Goal: Entertainment & Leisure: Browse casually

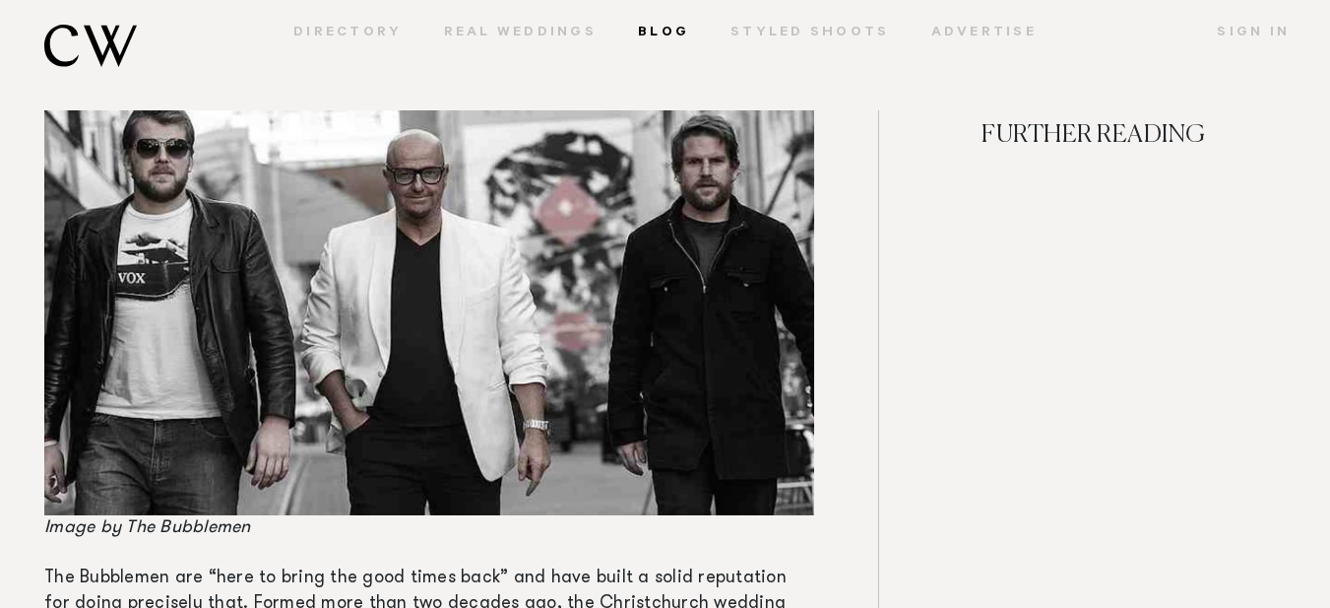
scroll to position [3584, 0]
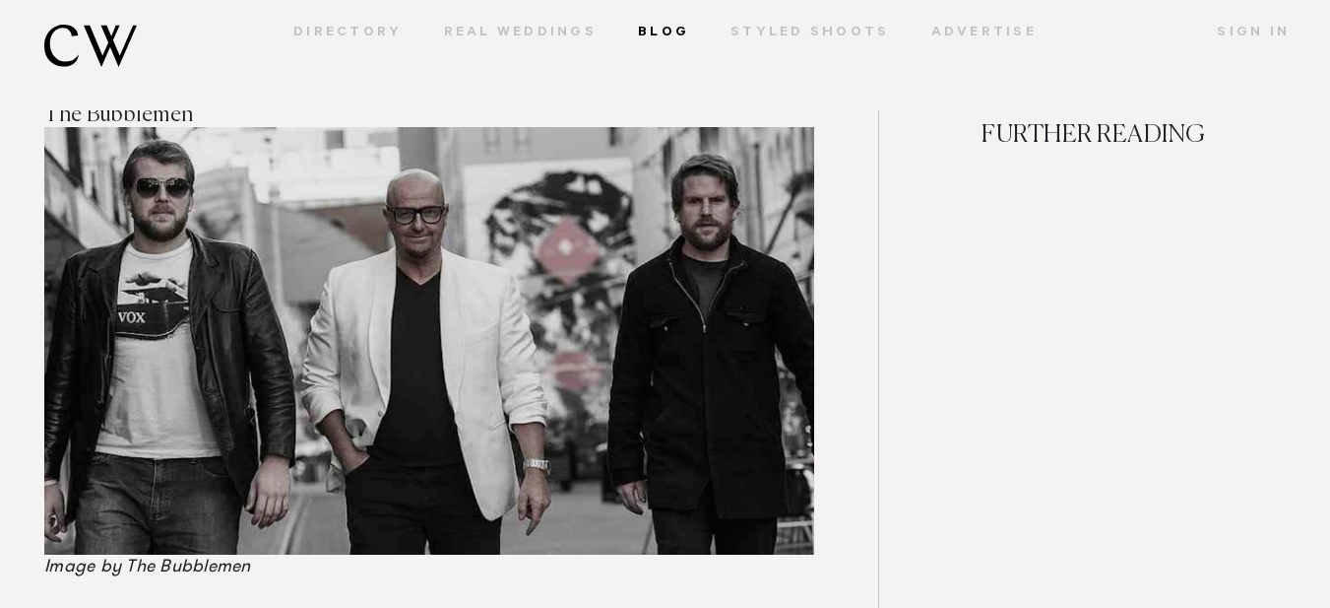
click at [589, 270] on img at bounding box center [429, 340] width 770 height 427
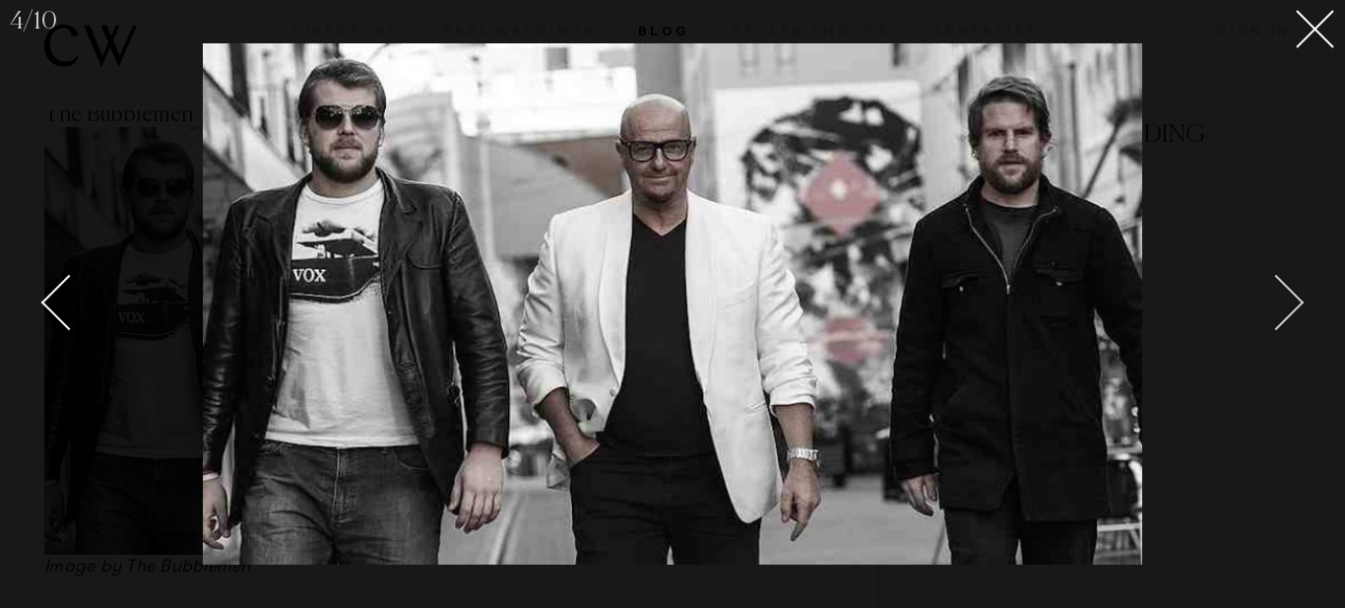
click at [1289, 303] on div "Next slide" at bounding box center [1277, 302] width 56 height 56
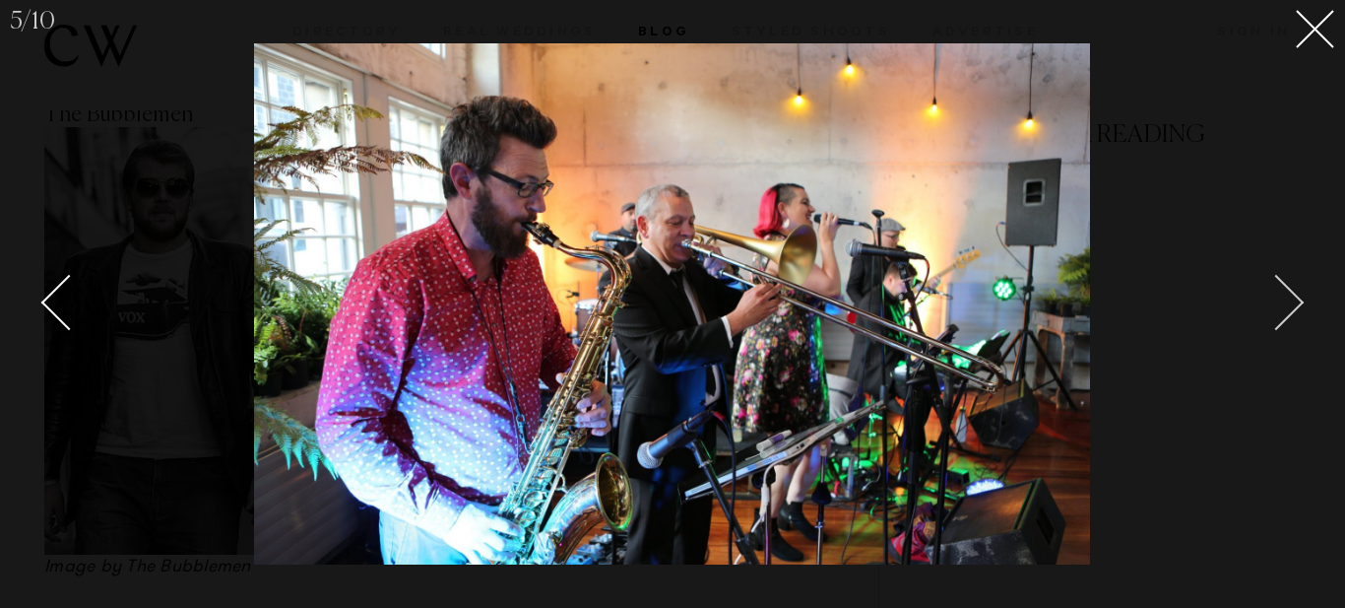
click at [1276, 292] on div "Next slide" at bounding box center [1277, 302] width 56 height 56
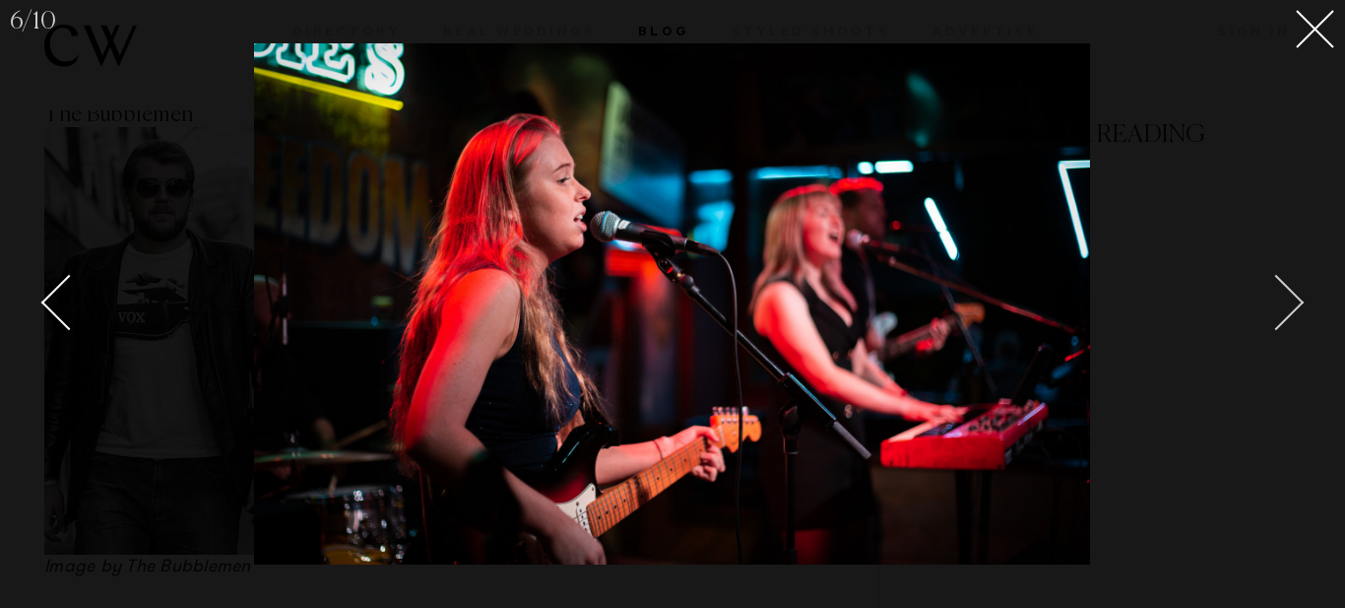
click at [1276, 292] on div "Next slide" at bounding box center [1277, 302] width 56 height 56
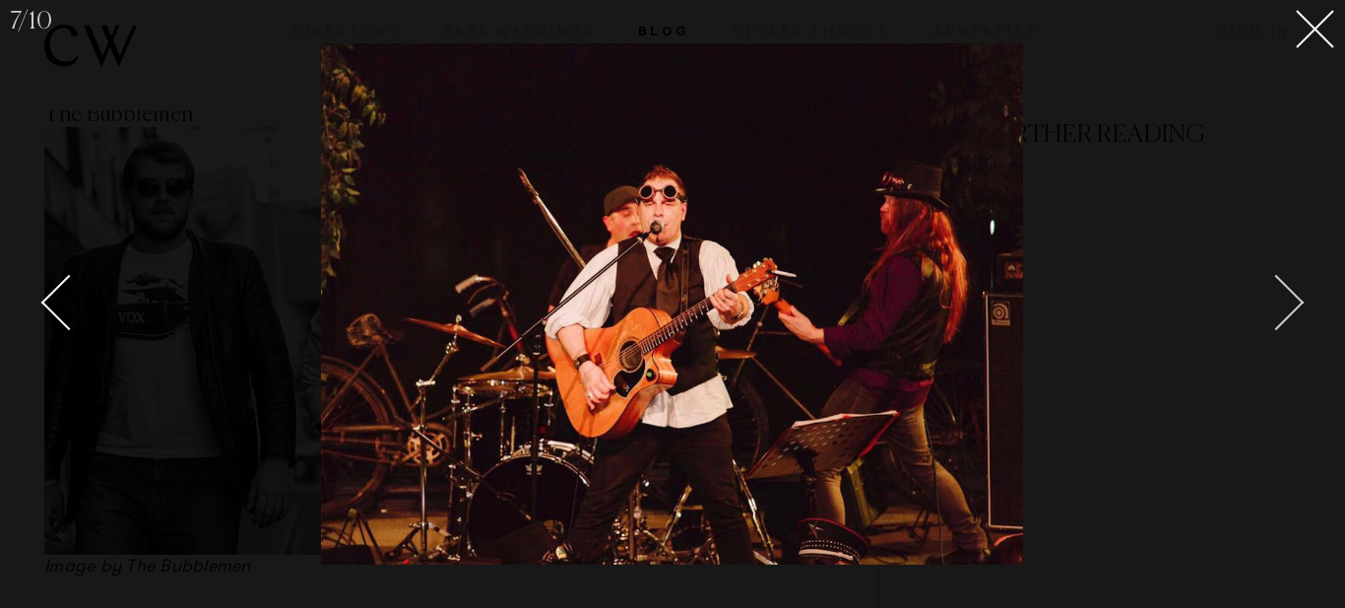
click at [1276, 292] on div "Next slide" at bounding box center [1277, 302] width 56 height 56
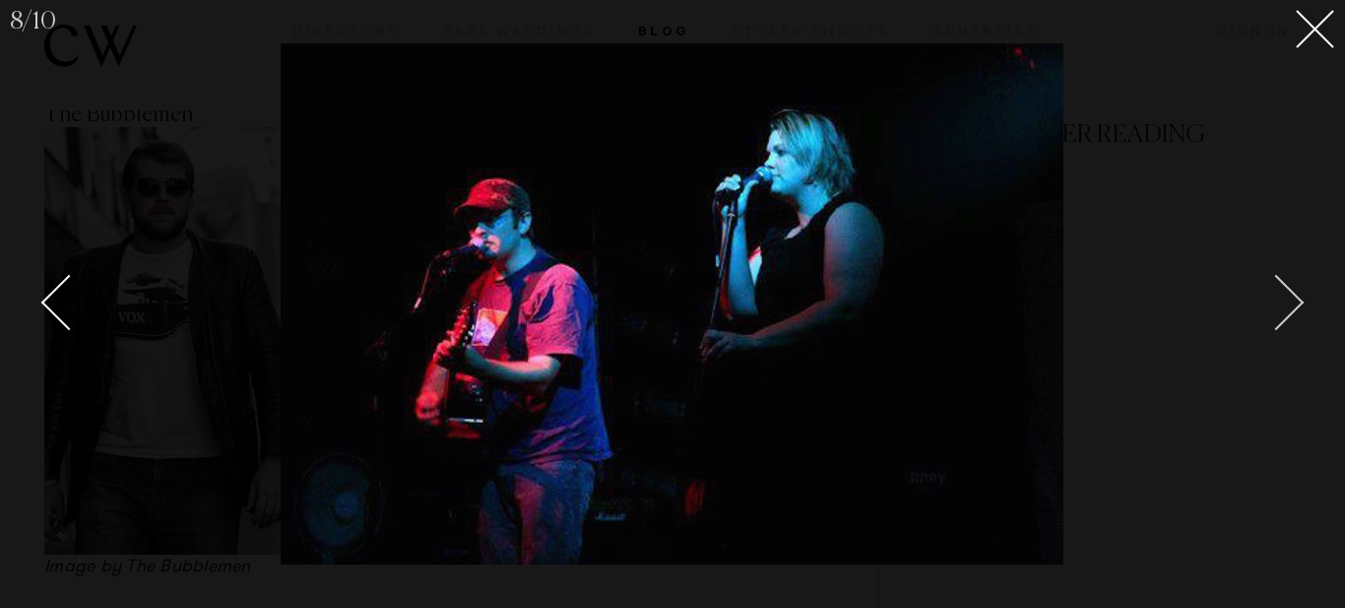
click at [1276, 292] on div "Next slide" at bounding box center [1277, 302] width 56 height 56
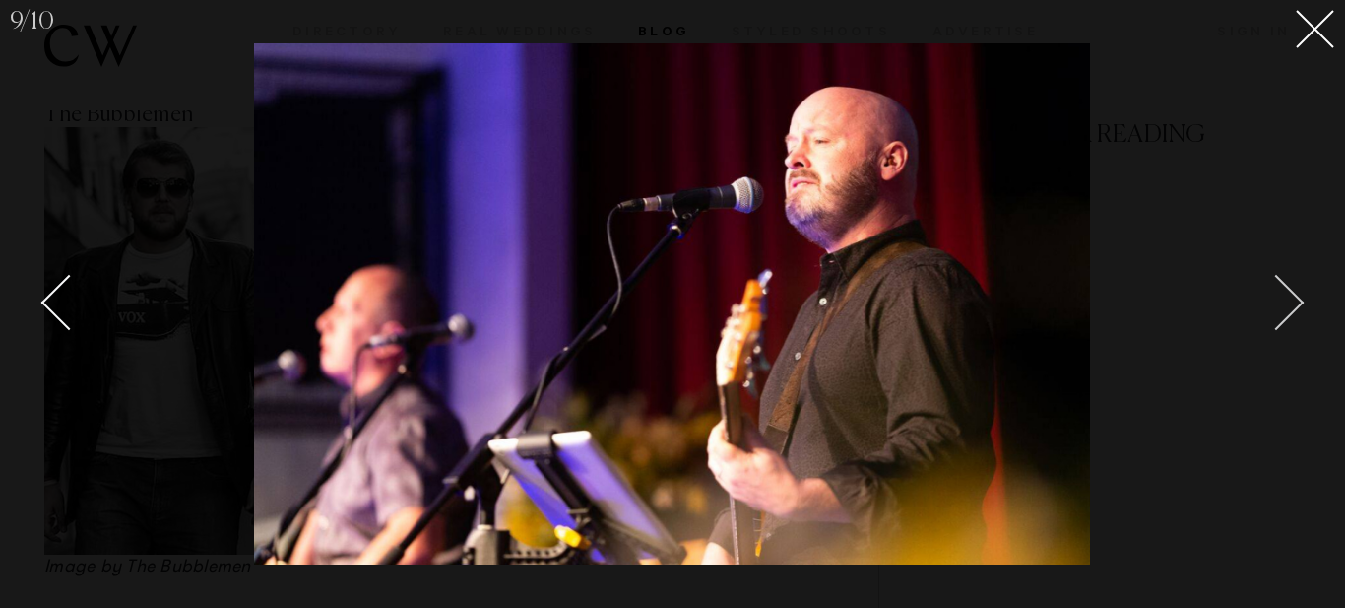
click at [1276, 292] on div "Next slide" at bounding box center [1277, 302] width 56 height 56
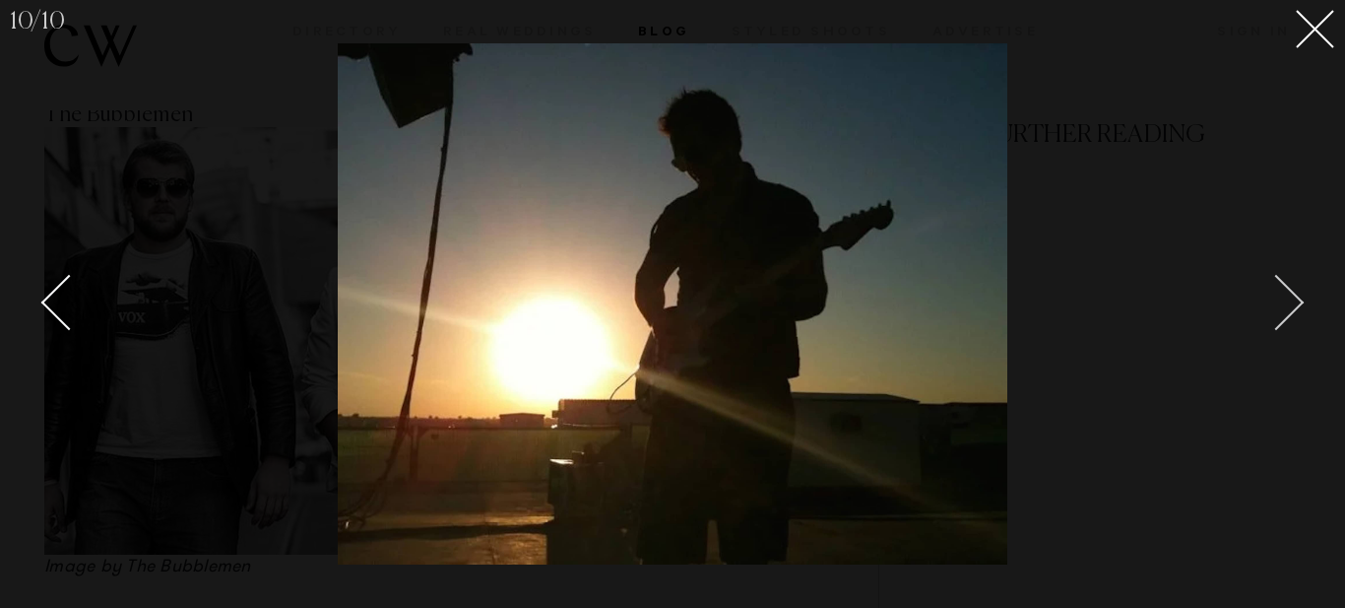
click at [1276, 292] on div "Next slide" at bounding box center [1277, 302] width 56 height 56
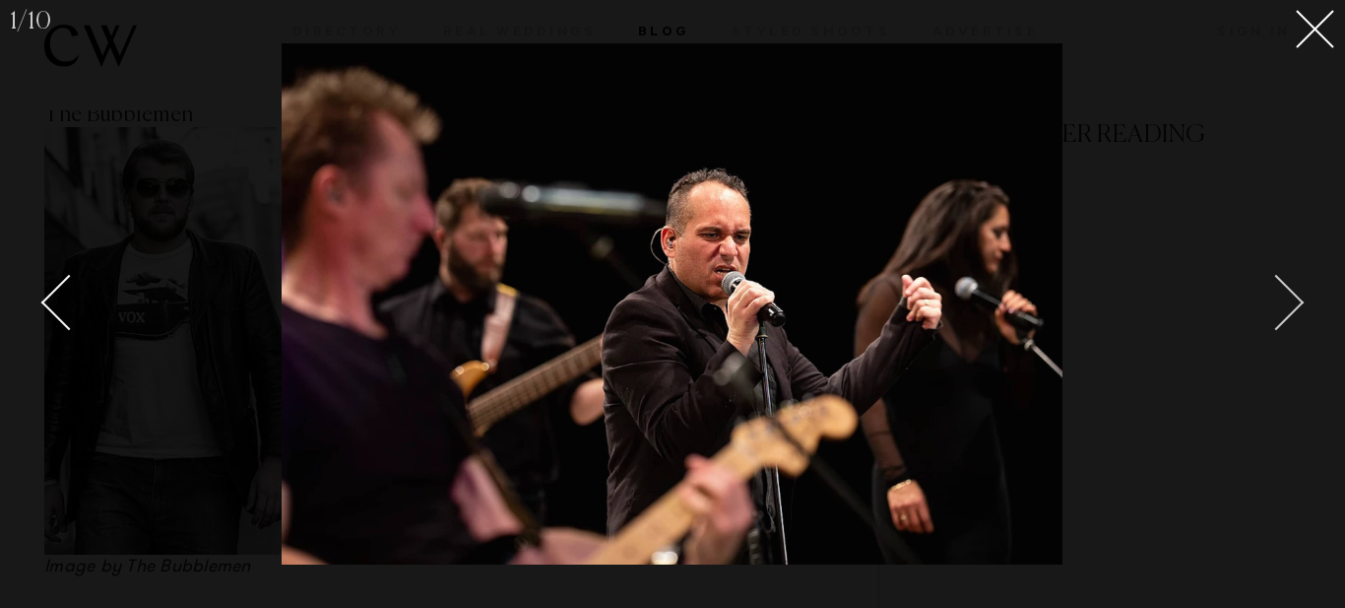
click at [1276, 292] on div "Next slide" at bounding box center [1277, 302] width 56 height 56
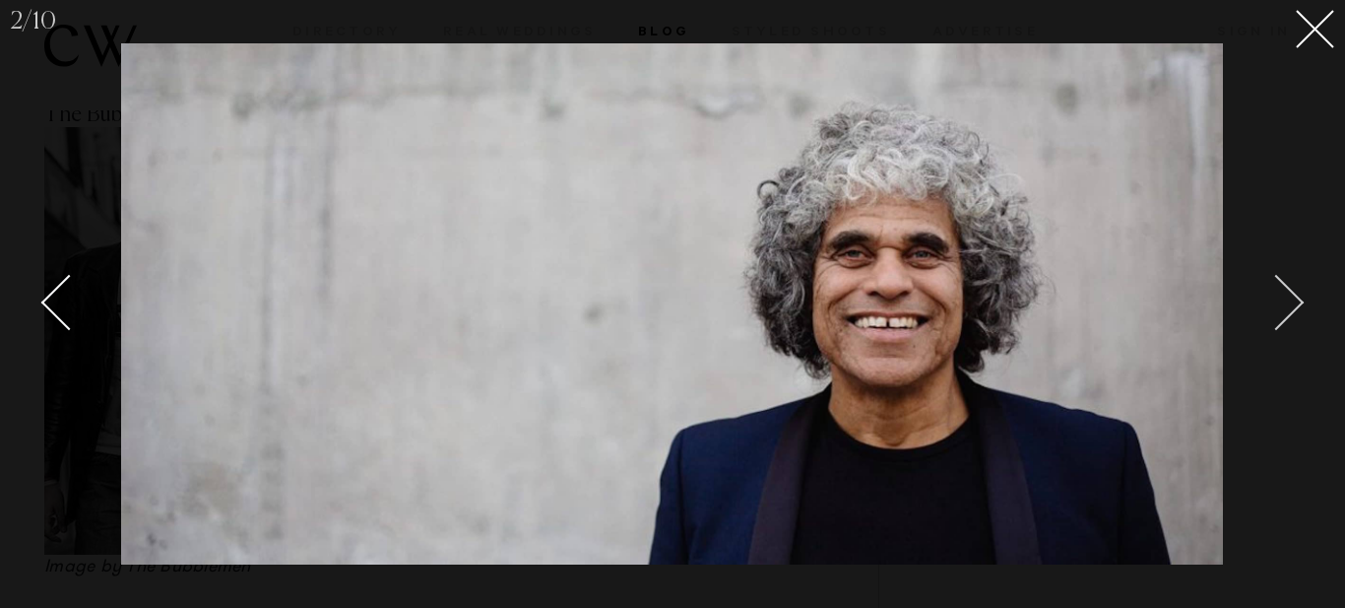
click at [1276, 292] on div "Next slide" at bounding box center [1277, 302] width 56 height 56
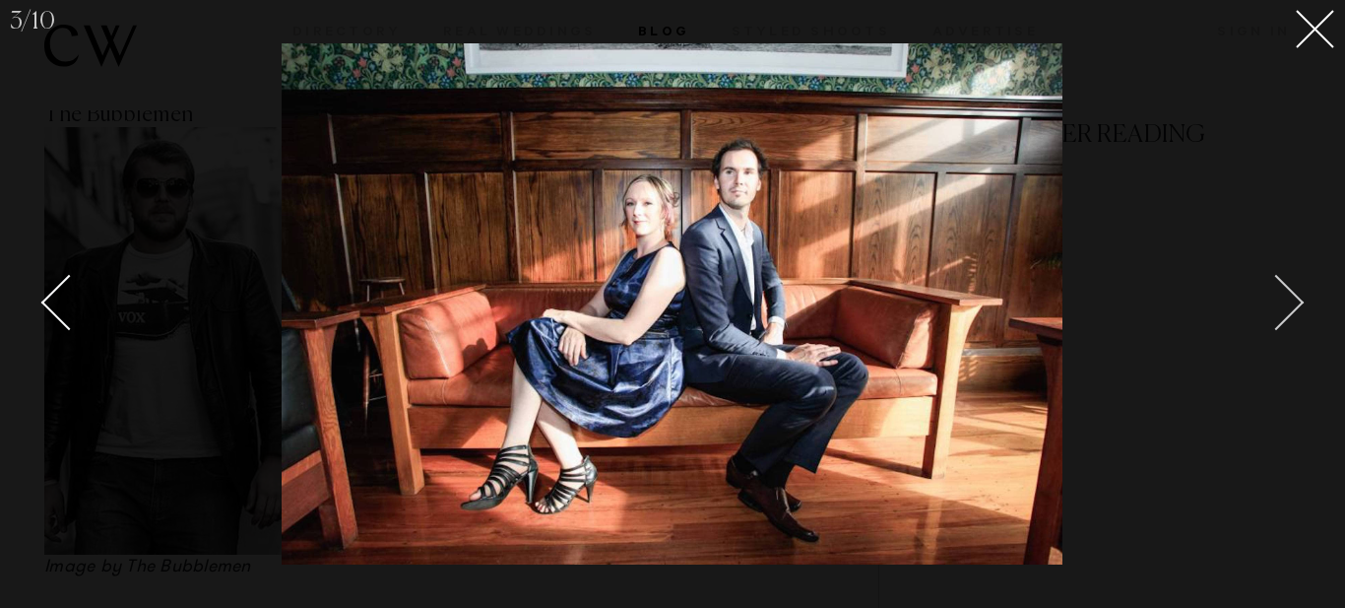
click at [1276, 292] on div "Next slide" at bounding box center [1277, 302] width 56 height 56
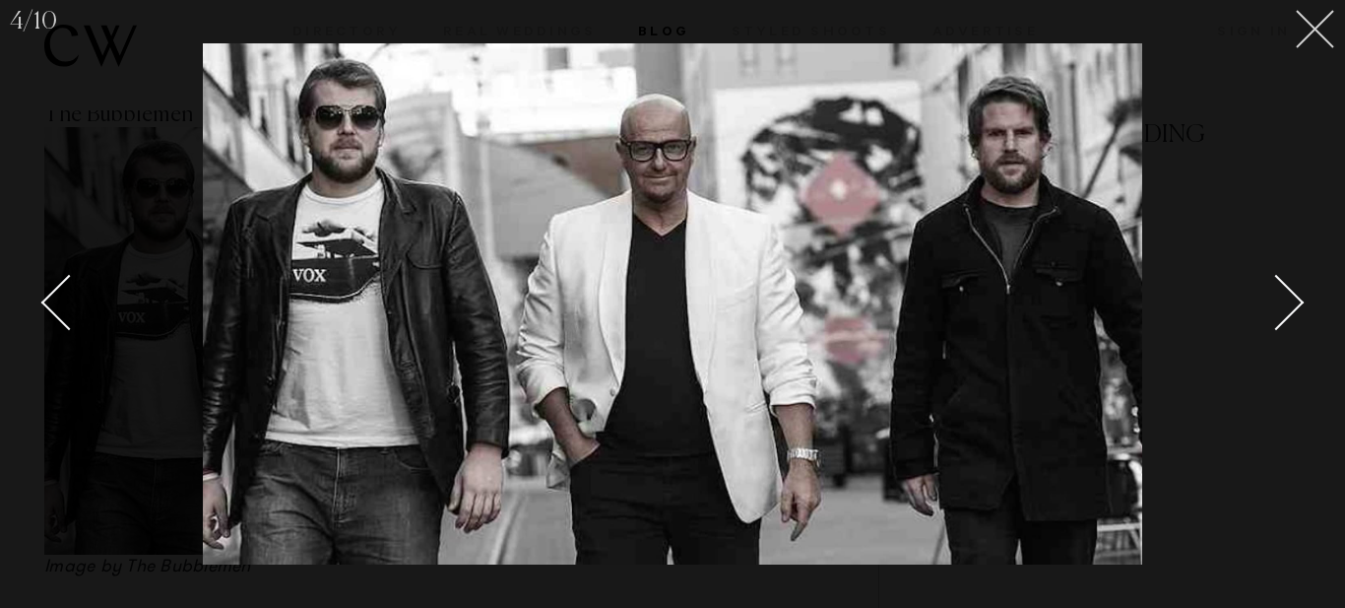
click at [1318, 17] on icon at bounding box center [1315, 29] width 39 height 39
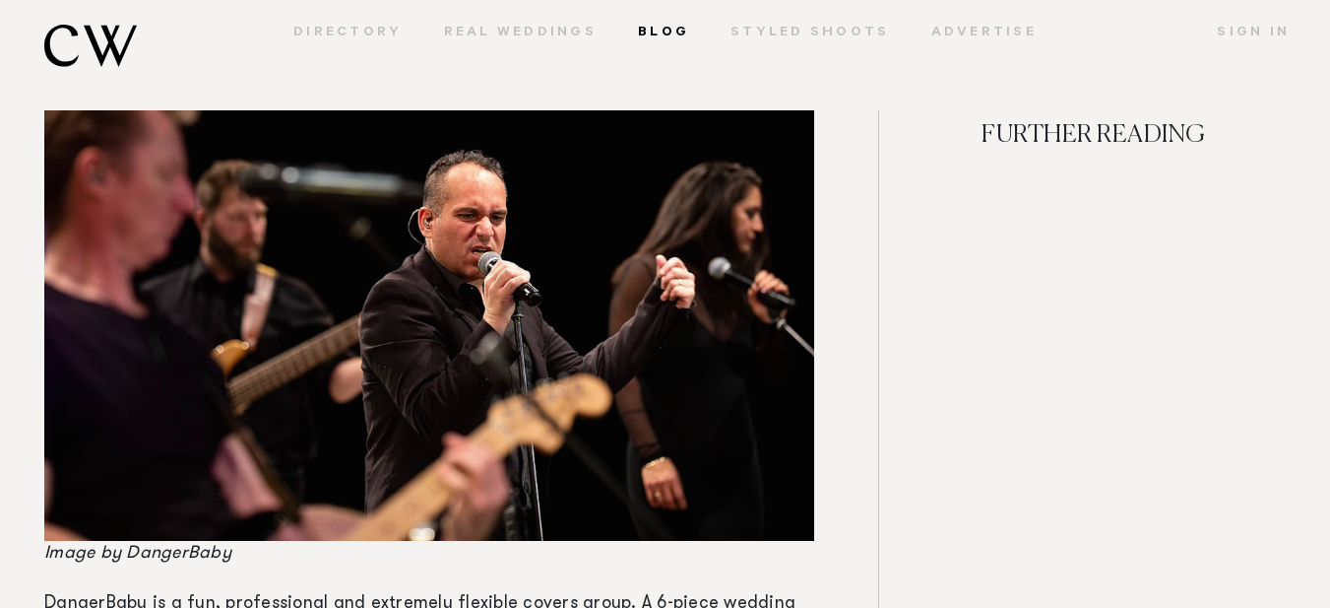
scroll to position [3584, 0]
